Goal: Use online tool/utility

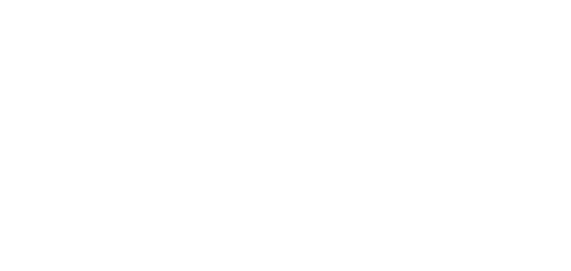
click at [542, 0] on html at bounding box center [285, 0] width 571 height 0
